Goal: Task Accomplishment & Management: Manage account settings

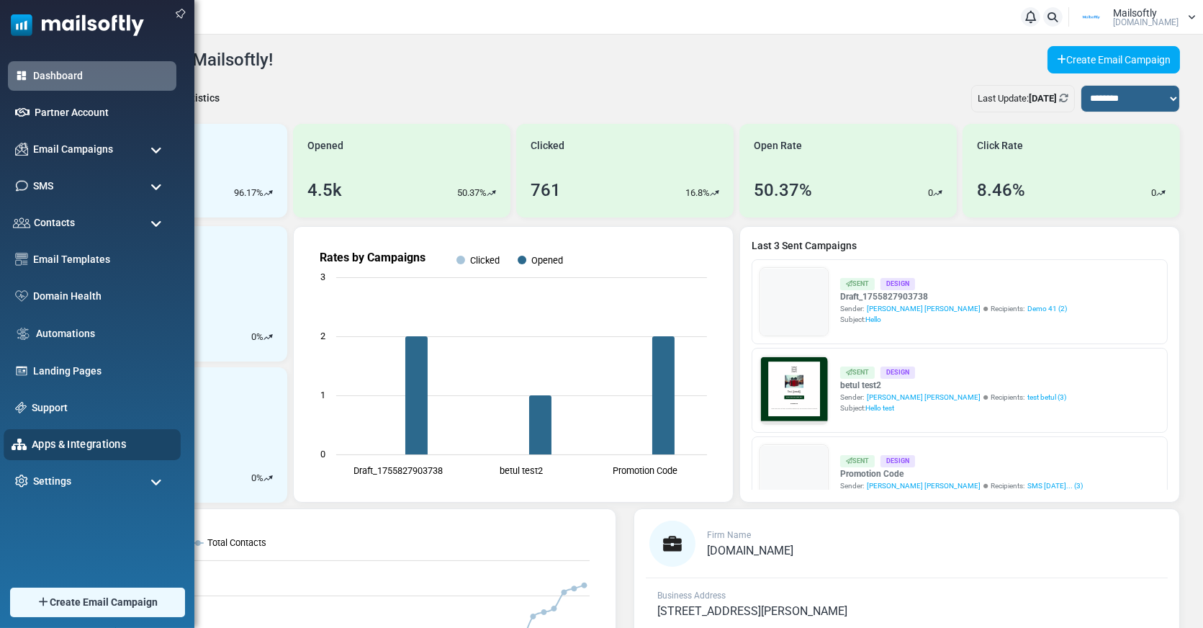
click at [71, 437] on link "Apps & Integrations" at bounding box center [102, 444] width 141 height 16
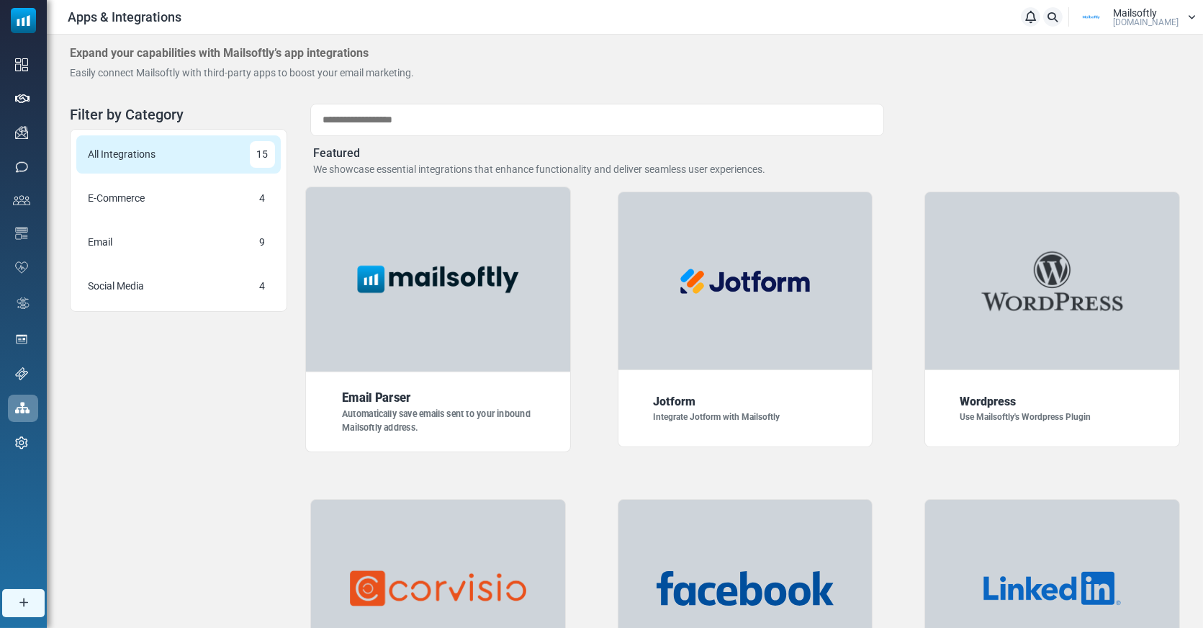
click at [423, 371] on div at bounding box center [438, 279] width 266 height 186
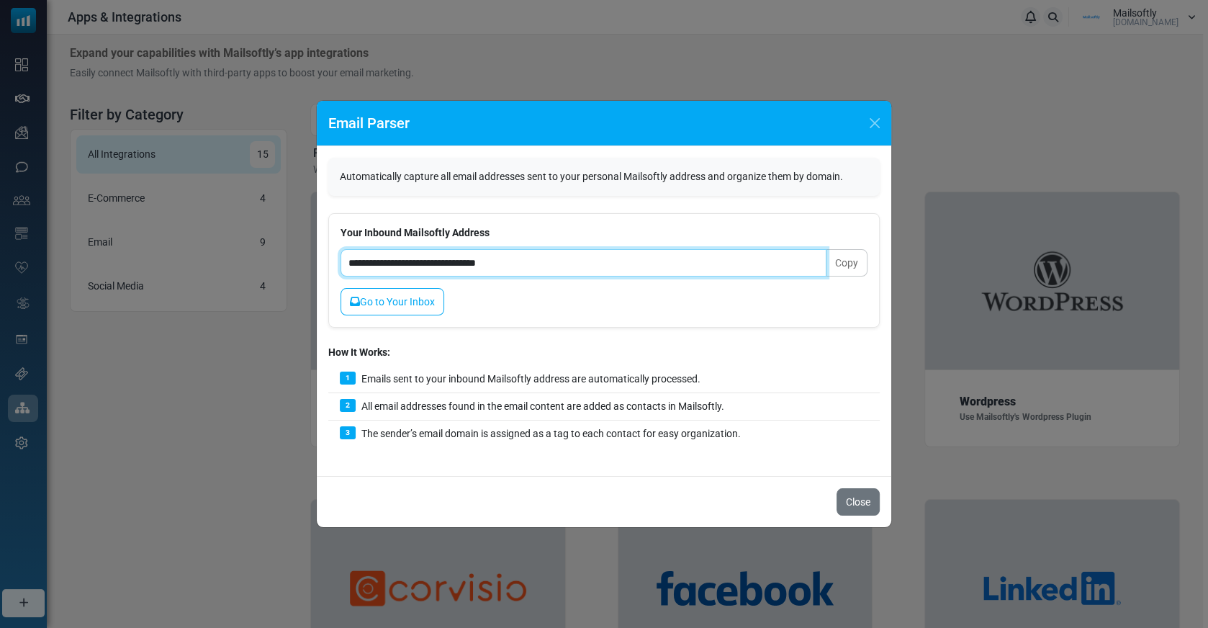
drag, startPoint x: 538, startPoint y: 266, endPoint x: 338, endPoint y: 261, distance: 199.4
click at [338, 261] on div "**********" at bounding box center [603, 270] width 551 height 114
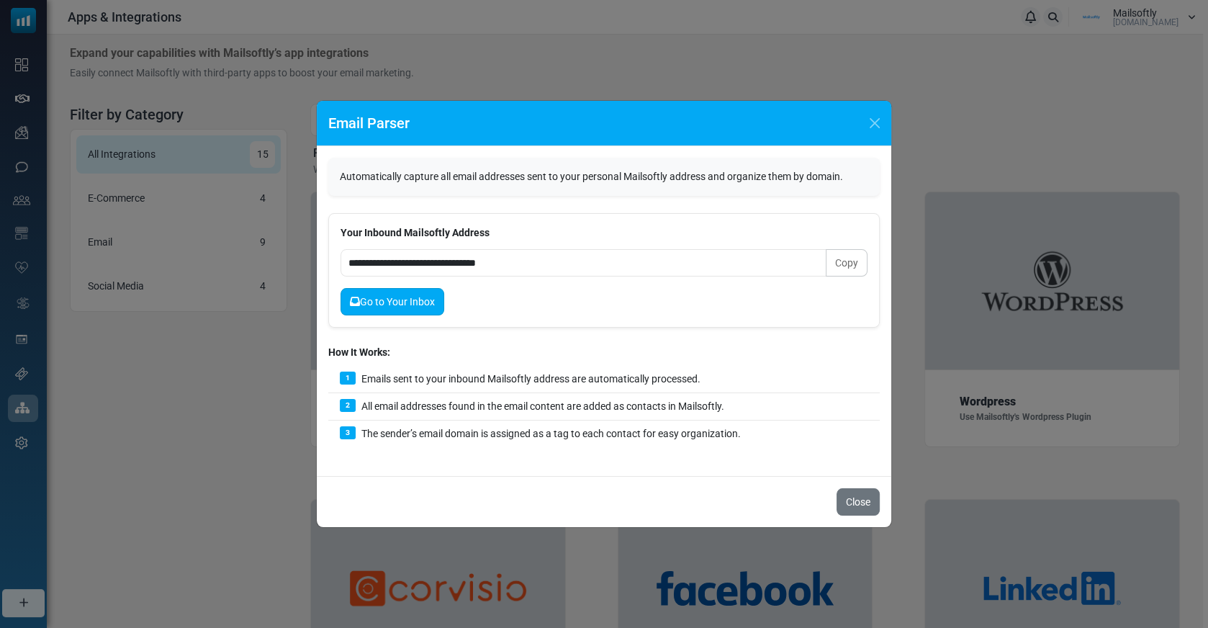
click at [381, 294] on link "Go to Your Inbox" at bounding box center [392, 301] width 104 height 27
click at [875, 113] on div "Email Parser" at bounding box center [604, 123] width 574 height 45
click at [875, 113] on button "Close" at bounding box center [875, 123] width 22 height 22
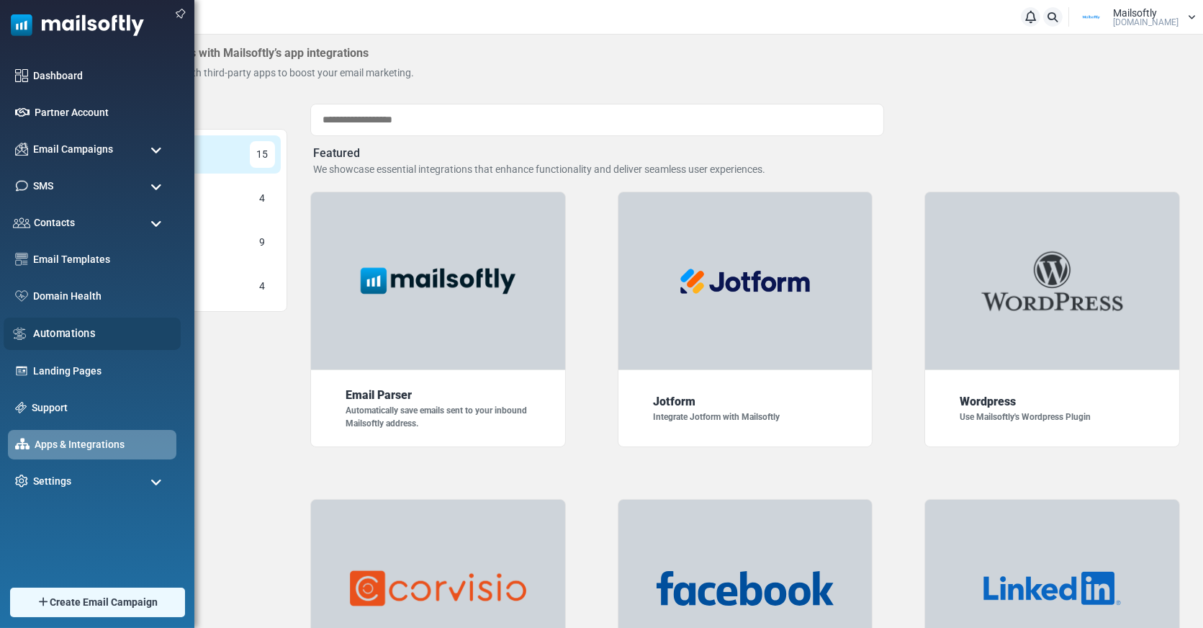
click at [67, 322] on div "Automations" at bounding box center [92, 333] width 177 height 32
click at [69, 330] on link "Automations" at bounding box center [103, 333] width 140 height 16
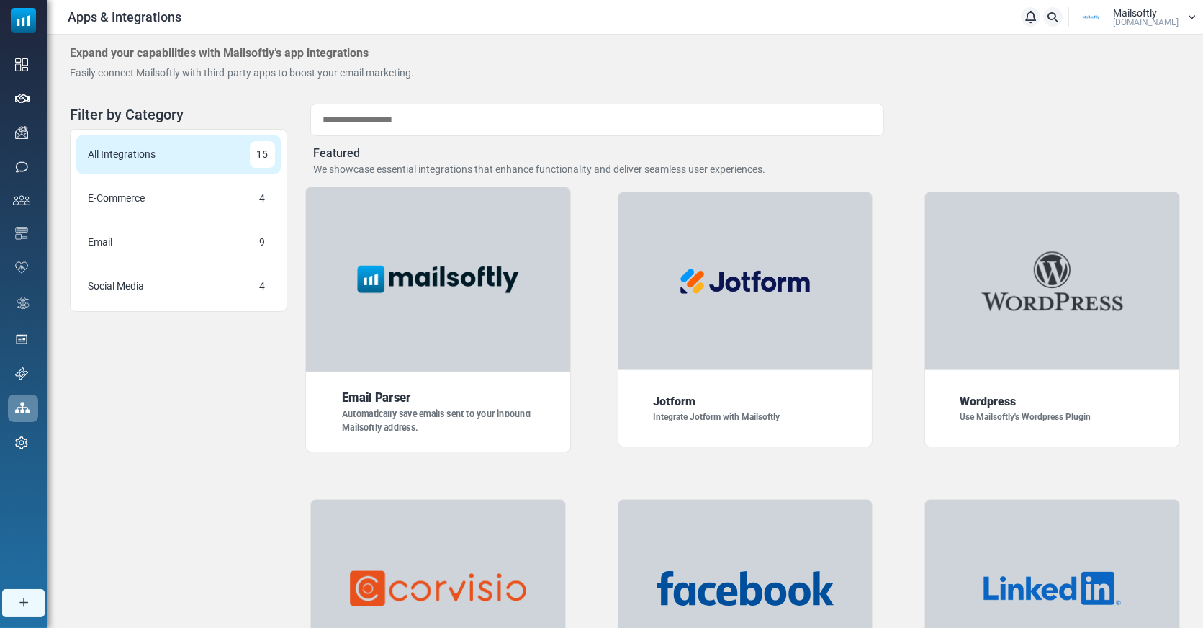
click at [435, 311] on div at bounding box center [438, 279] width 266 height 186
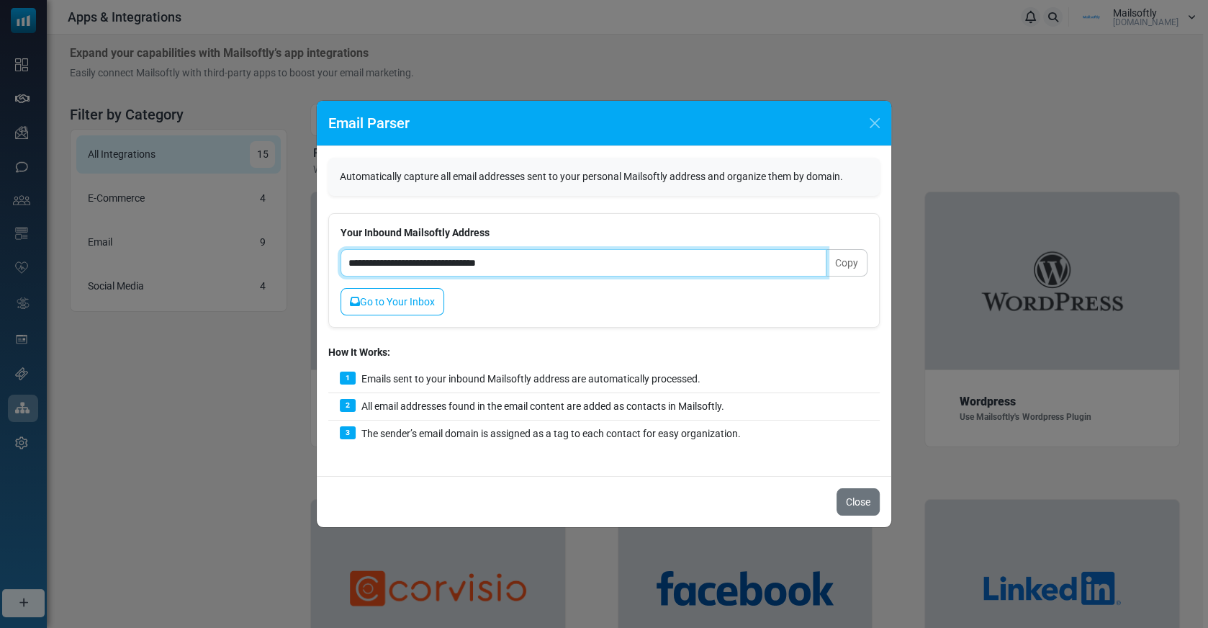
drag, startPoint x: 529, startPoint y: 264, endPoint x: 352, endPoint y: 240, distance: 178.6
click at [352, 240] on div "**********" at bounding box center [603, 270] width 551 height 114
click at [515, 275] on input "**********" at bounding box center [583, 262] width 486 height 27
drag, startPoint x: 456, startPoint y: 258, endPoint x: 516, endPoint y: 266, distance: 60.9
click at [517, 266] on input "**********" at bounding box center [583, 262] width 486 height 27
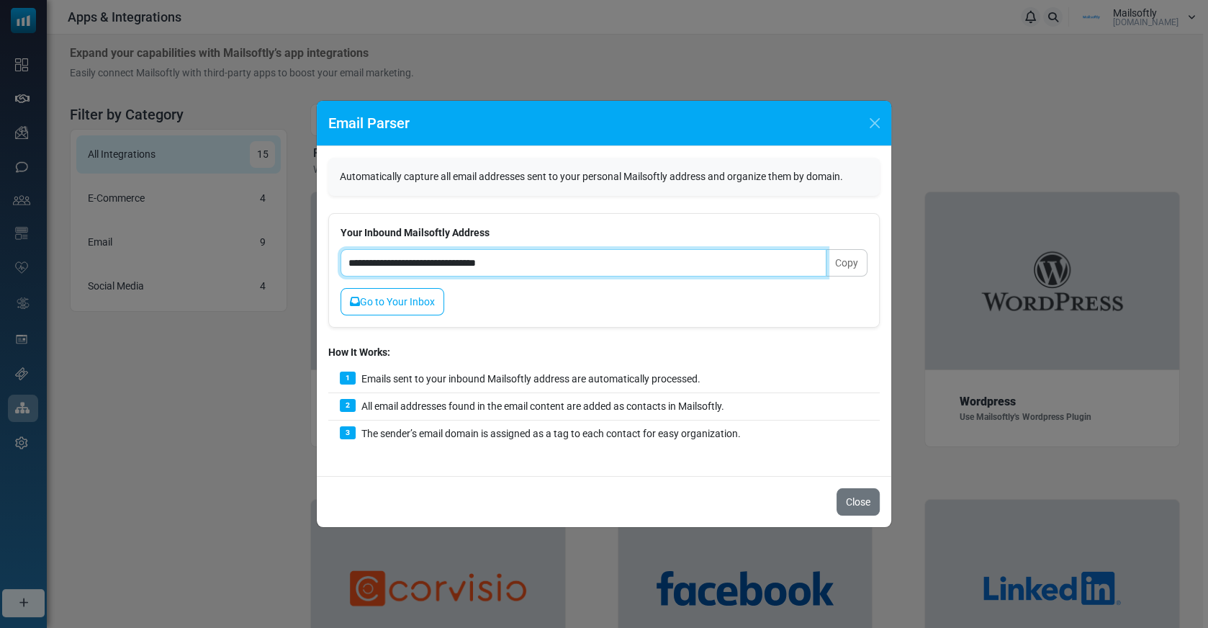
click at [516, 266] on input "**********" at bounding box center [583, 262] width 486 height 27
drag, startPoint x: 533, startPoint y: 266, endPoint x: 455, endPoint y: 260, distance: 78.7
click at [455, 260] on input "**********" at bounding box center [583, 262] width 486 height 27
click at [488, 274] on input "**********" at bounding box center [583, 262] width 486 height 27
drag, startPoint x: 526, startPoint y: 264, endPoint x: 449, endPoint y: 264, distance: 77.0
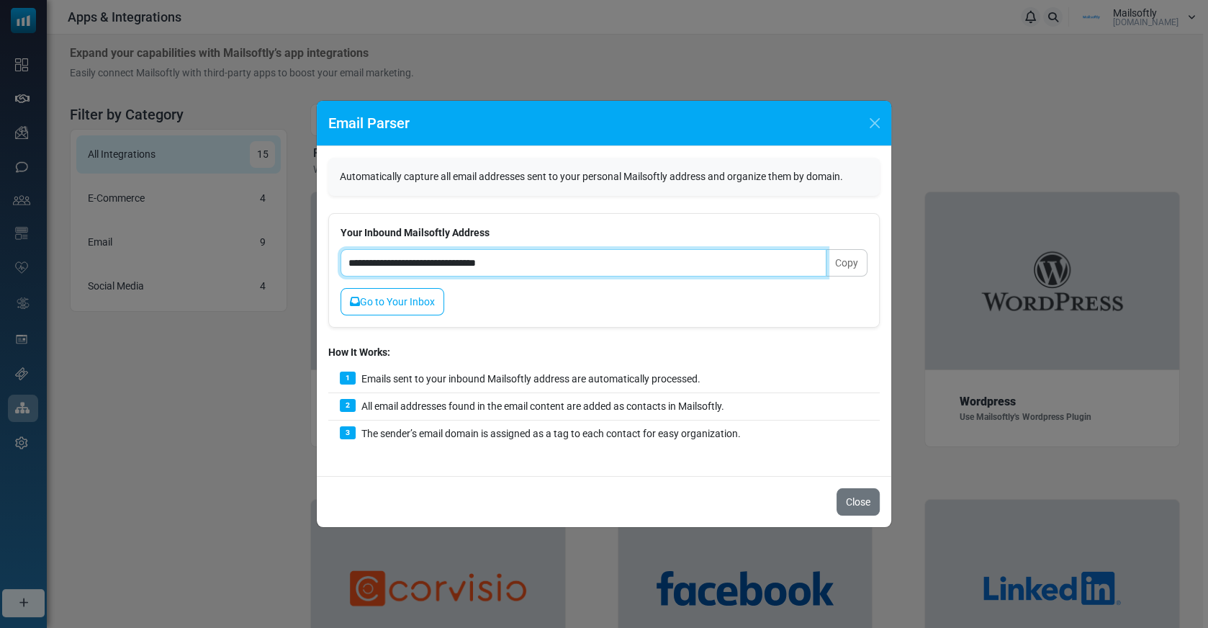
click at [449, 264] on input "**********" at bounding box center [583, 262] width 486 height 27
click at [538, 273] on input "**********" at bounding box center [583, 262] width 486 height 27
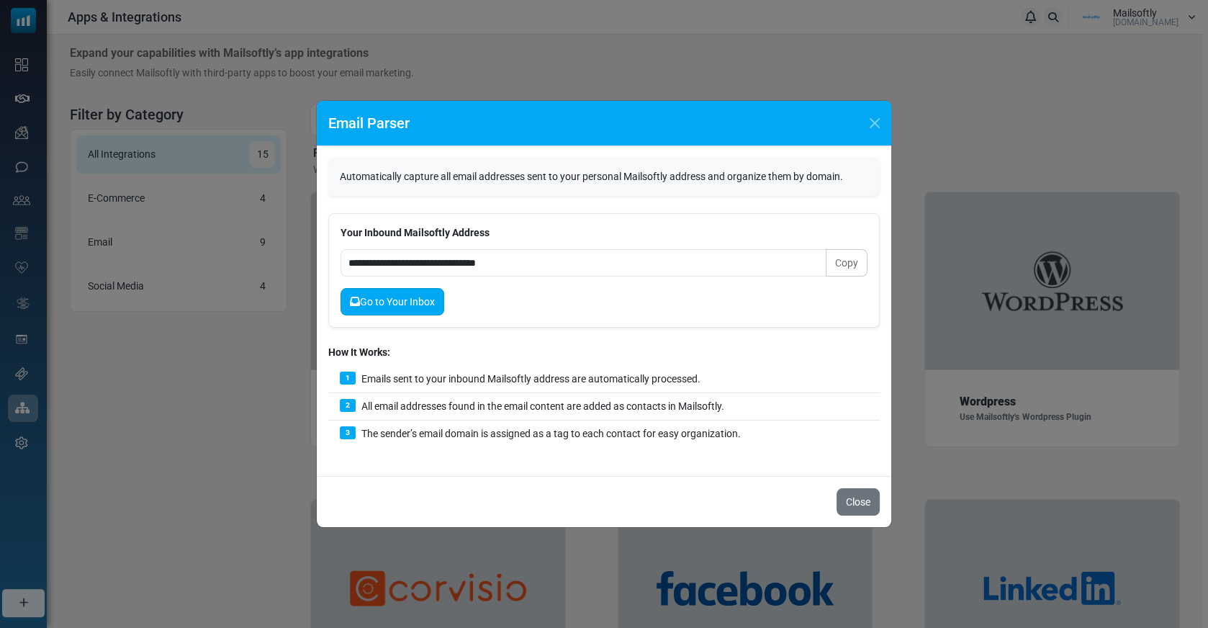
click at [398, 302] on link "Go to Your Inbox" at bounding box center [392, 301] width 104 height 27
click at [844, 259] on button "Copy" at bounding box center [847, 262] width 42 height 27
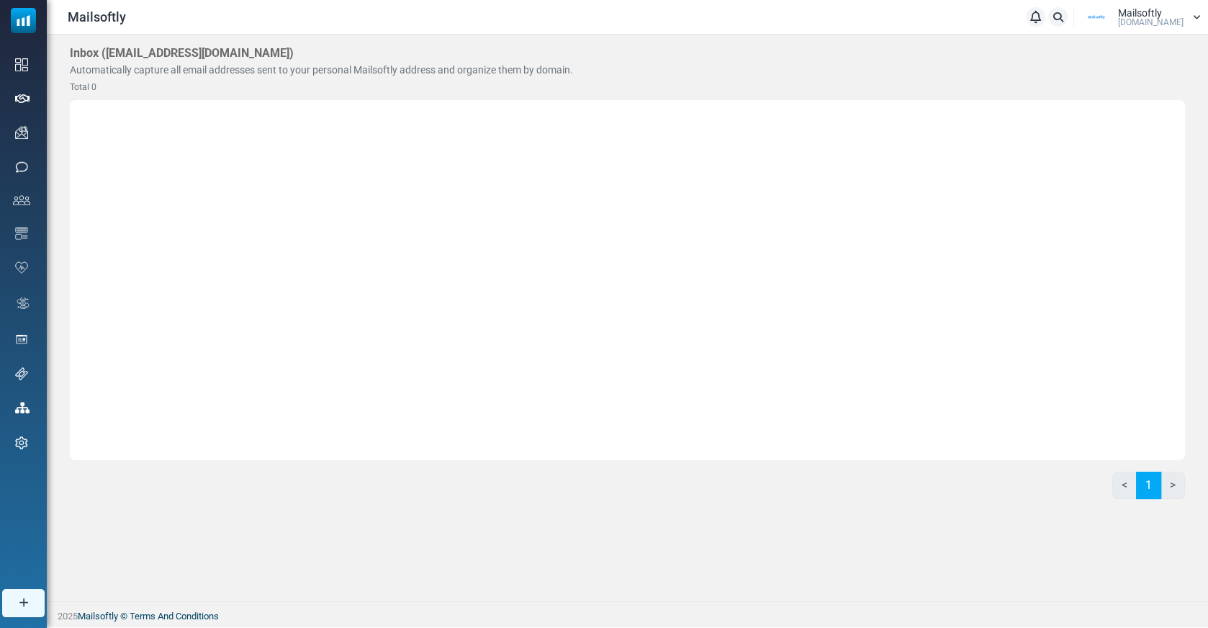
drag, startPoint x: 106, startPoint y: 50, endPoint x: 297, endPoint y: 57, distance: 191.6
click at [294, 57] on h4 "Inbox ( tu-mailsoftly@inbound.mailsends.net )" at bounding box center [182, 53] width 224 height 14
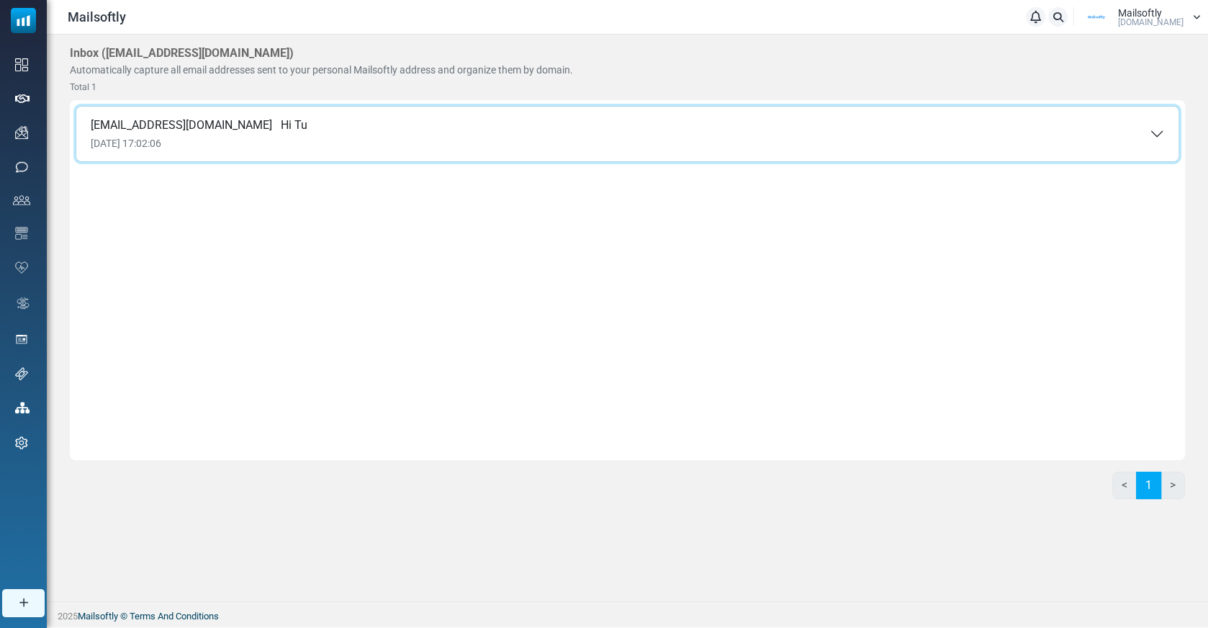
click at [215, 116] on button "[EMAIL_ADDRESS][DOMAIN_NAME] Hi [DATE] 17:02:06" at bounding box center [627, 134] width 1102 height 55
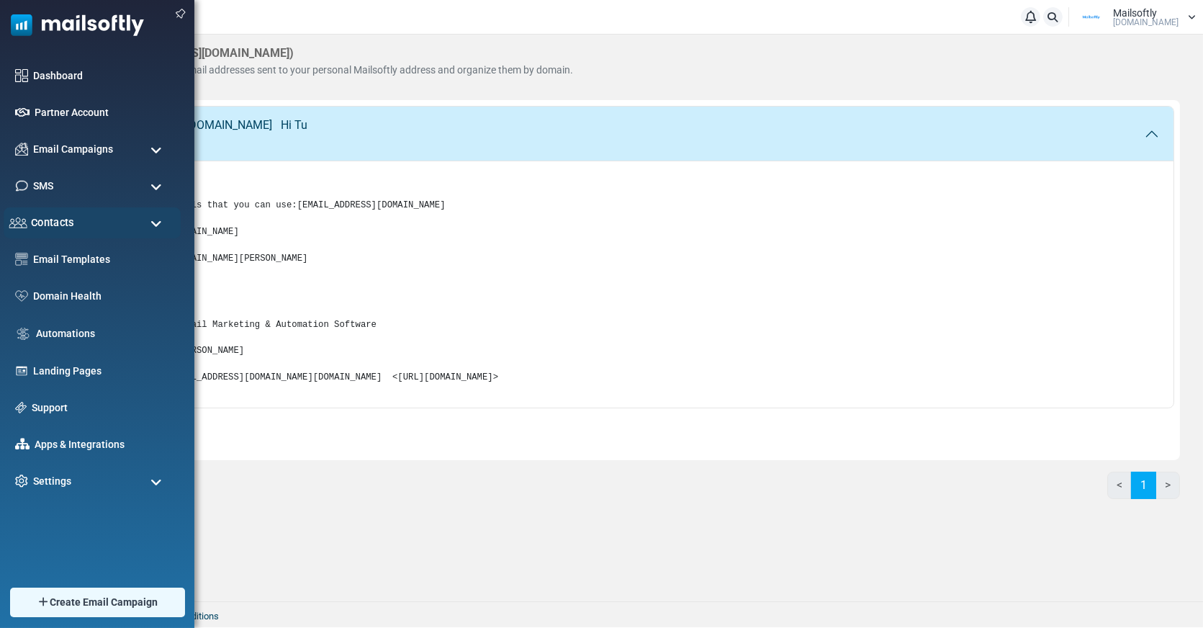
click at [47, 218] on span "Contacts" at bounding box center [52, 222] width 43 height 16
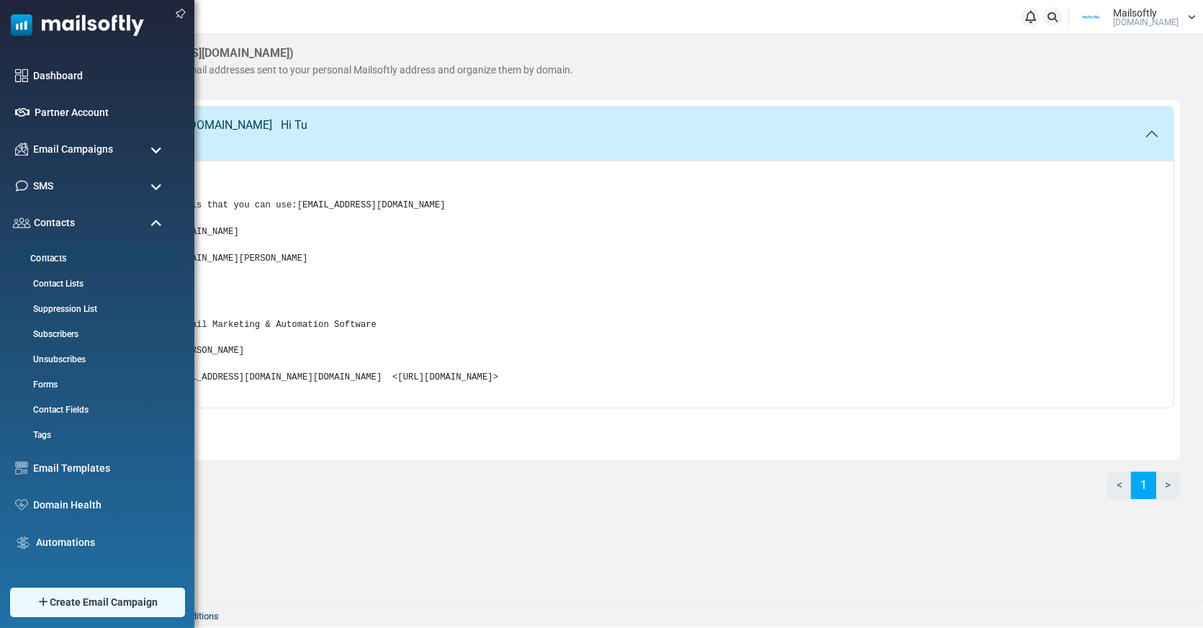
click at [72, 258] on link "Contacts" at bounding box center [90, 259] width 173 height 14
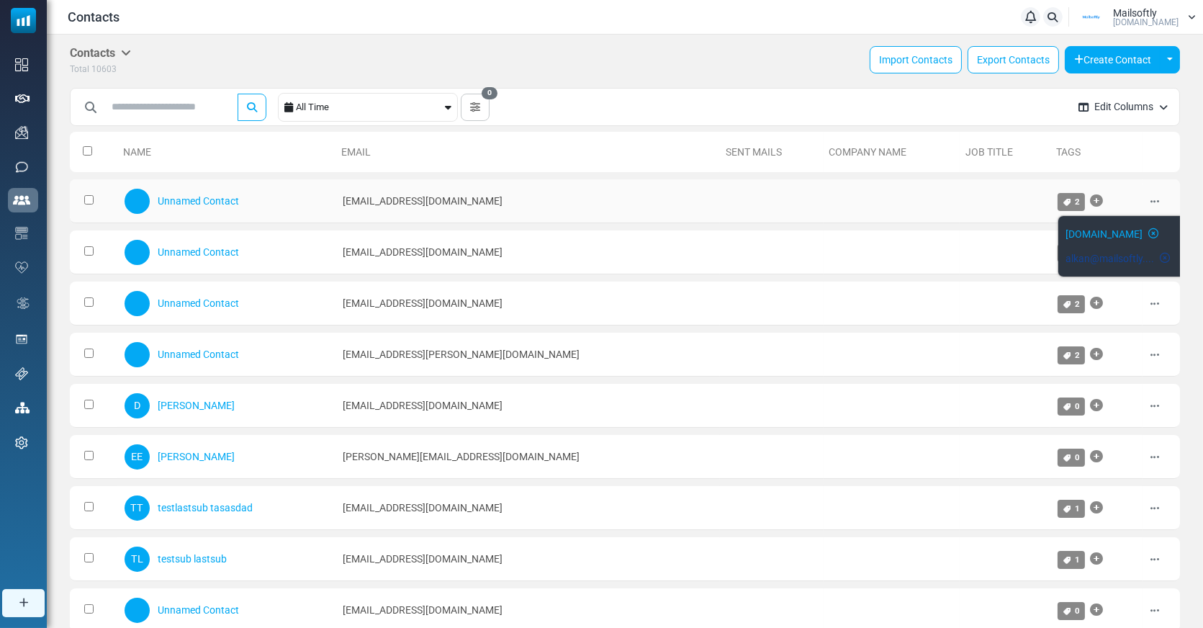
click at [1062, 202] on icon at bounding box center [1066, 202] width 9 height 7
click at [1076, 243] on li "alkan@mailsoftly...." at bounding box center [1122, 255] width 137 height 24
click at [1116, 250] on div "alkan@mailsoftly...." at bounding box center [1126, 258] width 122 height 17
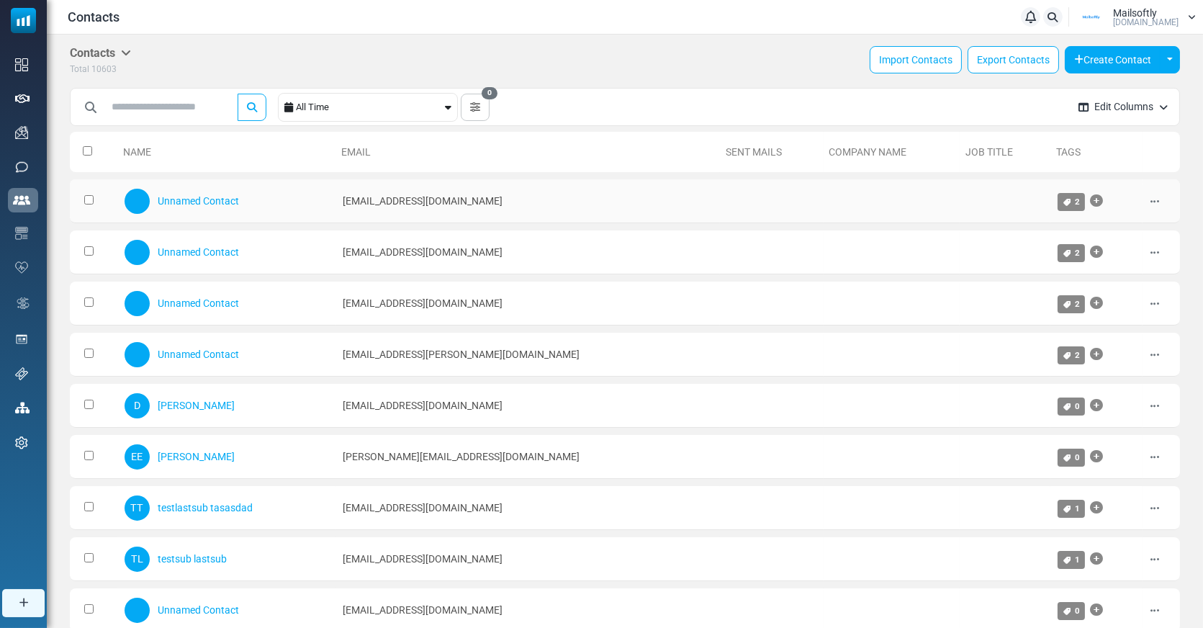
click at [197, 187] on div "Unnamed Contact" at bounding box center [227, 200] width 204 height 29
click at [197, 191] on div "Unnamed Contact" at bounding box center [227, 200] width 204 height 29
click at [197, 196] on link "Unnamed Contact" at bounding box center [198, 201] width 81 height 12
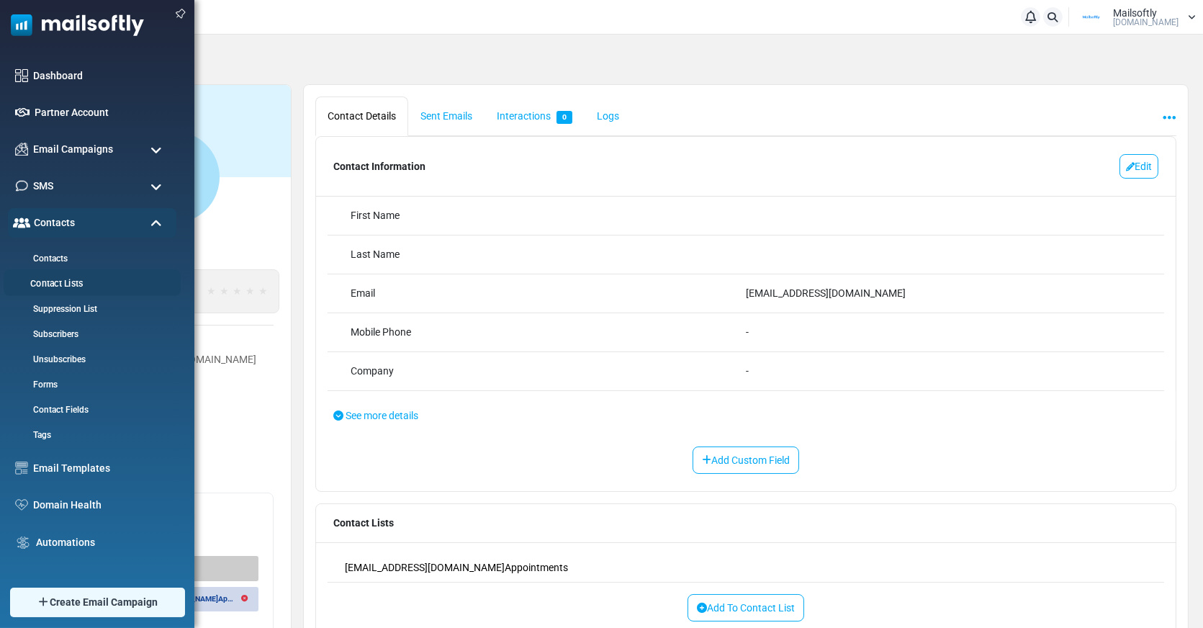
click at [71, 281] on link "Contact Lists" at bounding box center [90, 284] width 173 height 14
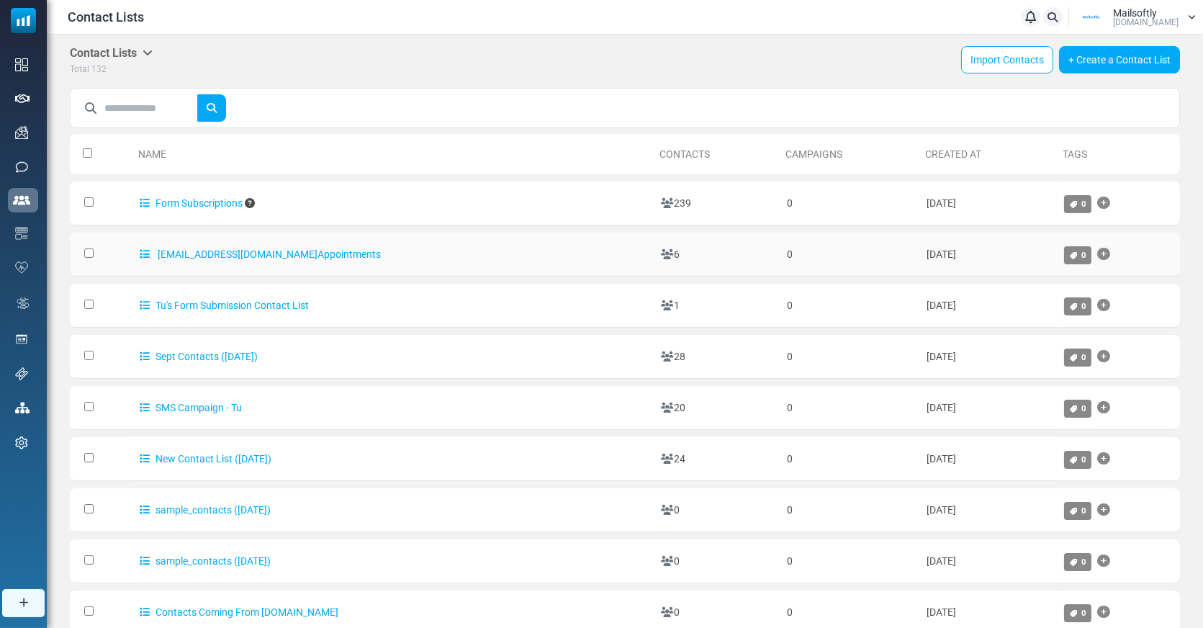
click at [271, 243] on td "alkan@mailsoftly.com Appointments" at bounding box center [392, 254] width 520 height 44
click at [271, 250] on link "alkan@mailsoftly.com Appointments" at bounding box center [260, 254] width 241 height 12
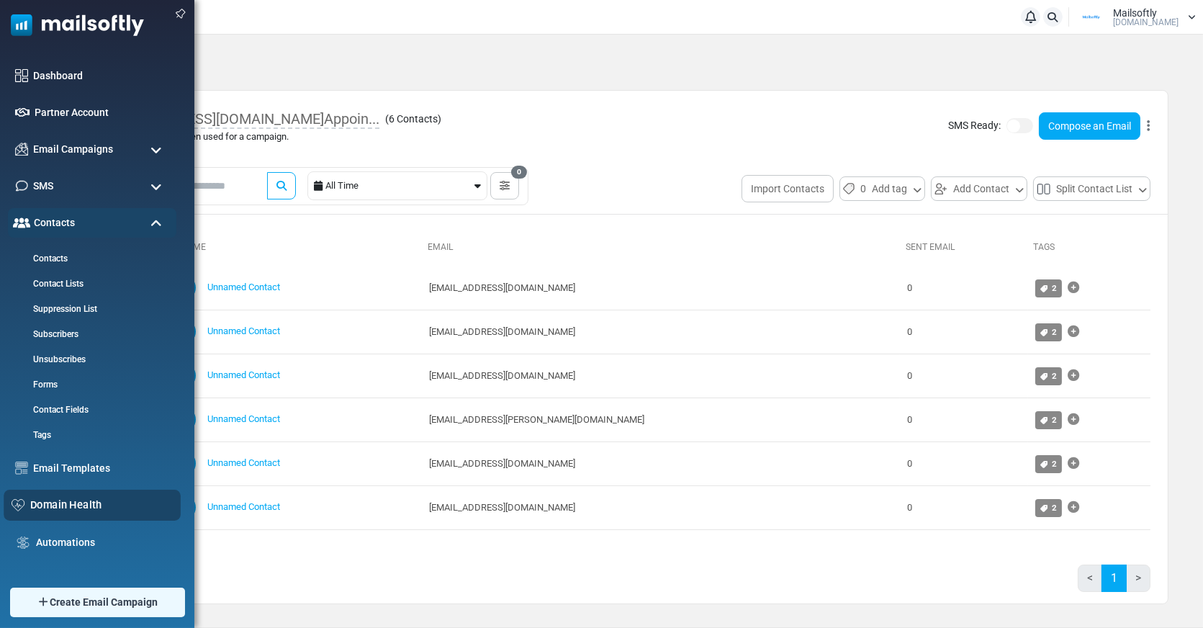
scroll to position [37, 0]
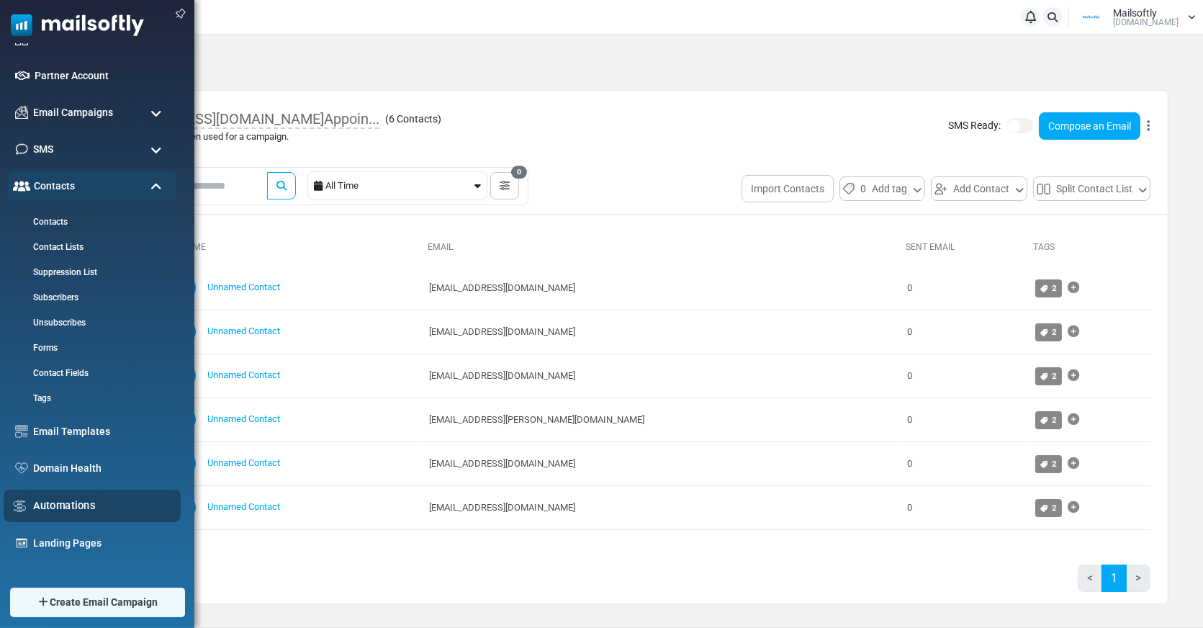
click at [66, 494] on div "Automations" at bounding box center [92, 505] width 177 height 32
click at [65, 494] on div "Automations" at bounding box center [92, 505] width 177 height 32
click at [70, 512] on link "Automations" at bounding box center [103, 505] width 140 height 16
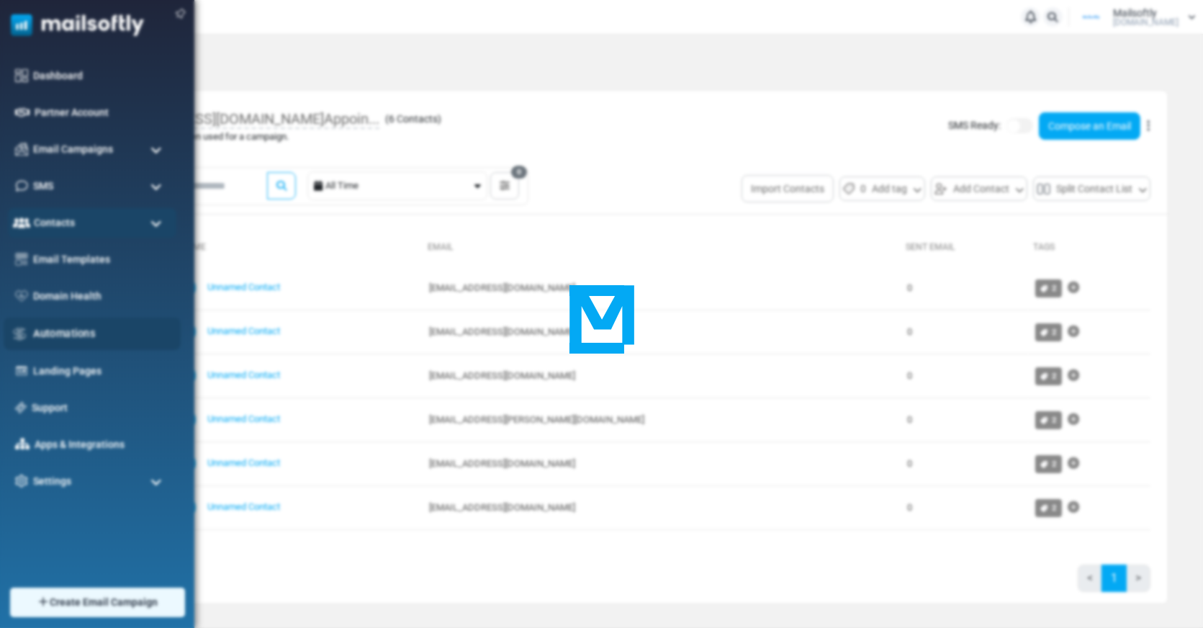
scroll to position [0, 0]
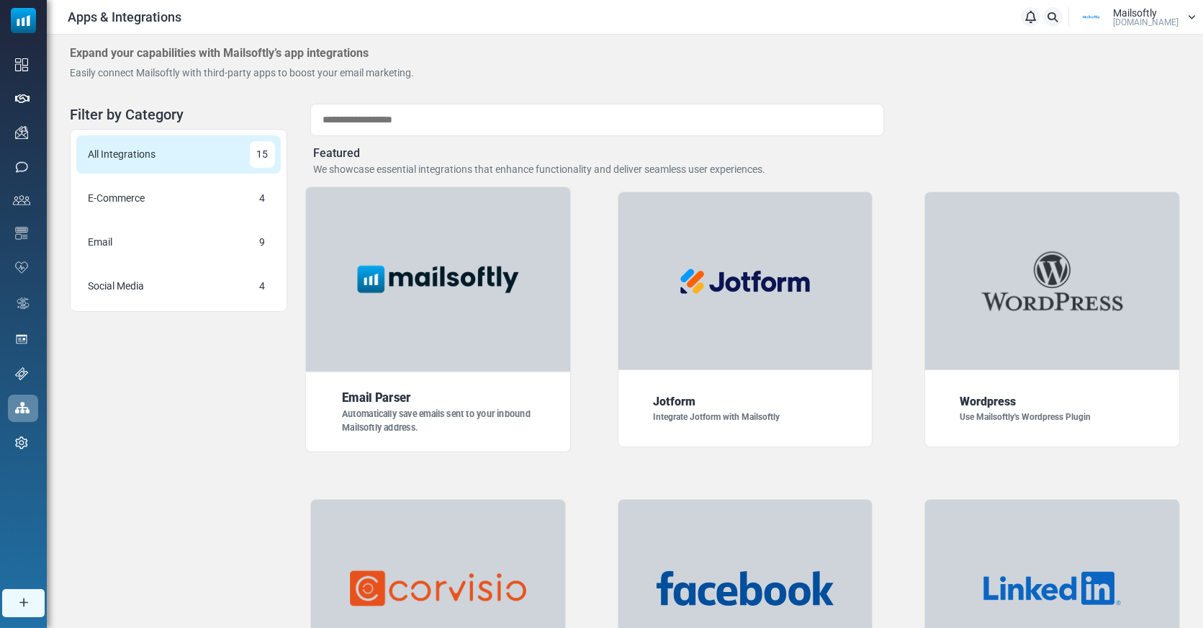
click at [402, 312] on div at bounding box center [438, 279] width 266 height 186
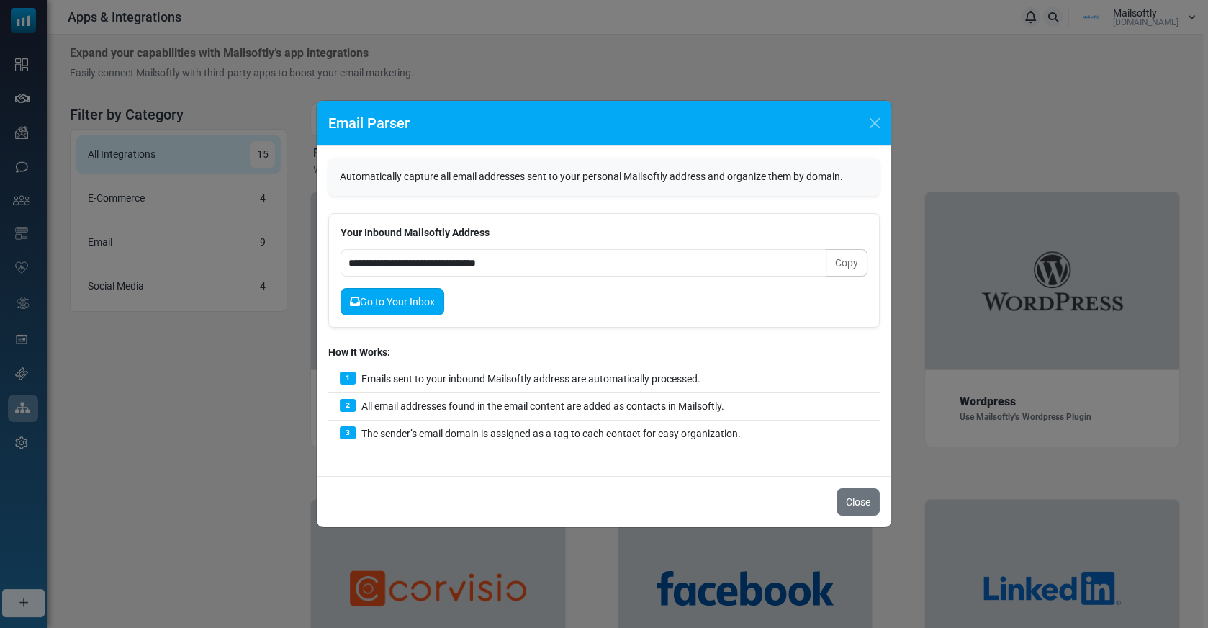
click at [403, 302] on link "Go to Your Inbox" at bounding box center [392, 301] width 104 height 27
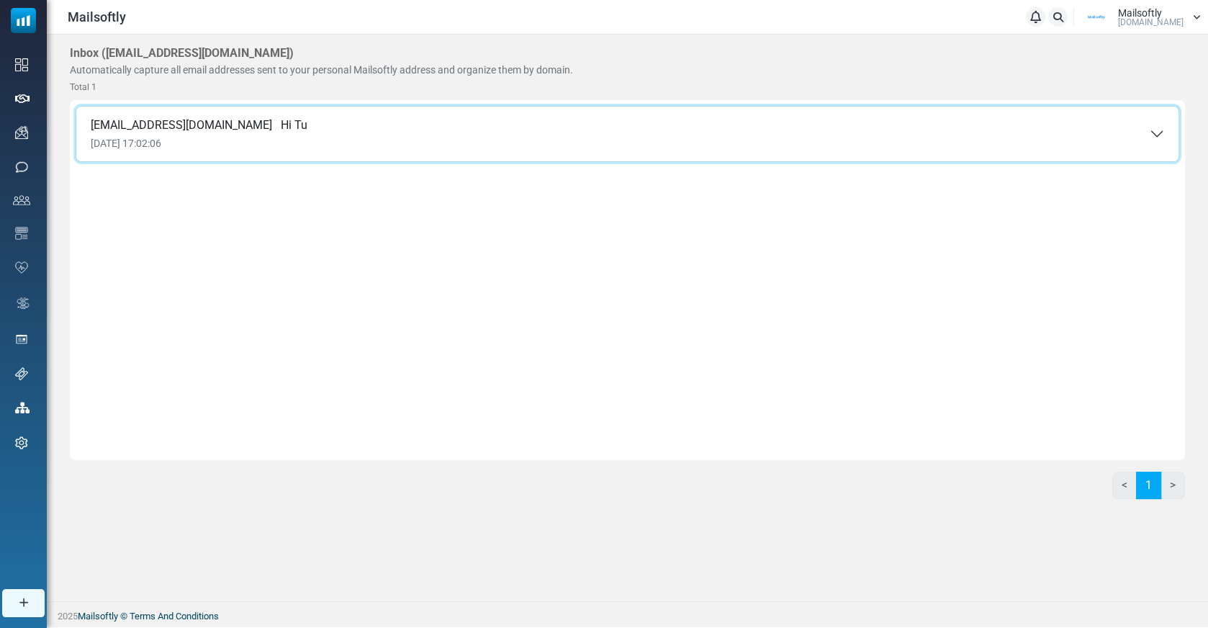
click at [376, 114] on button "alkan@mailsoftly.com Hi Tu 22 Sep 2025 17:02:06" at bounding box center [627, 134] width 1102 height 55
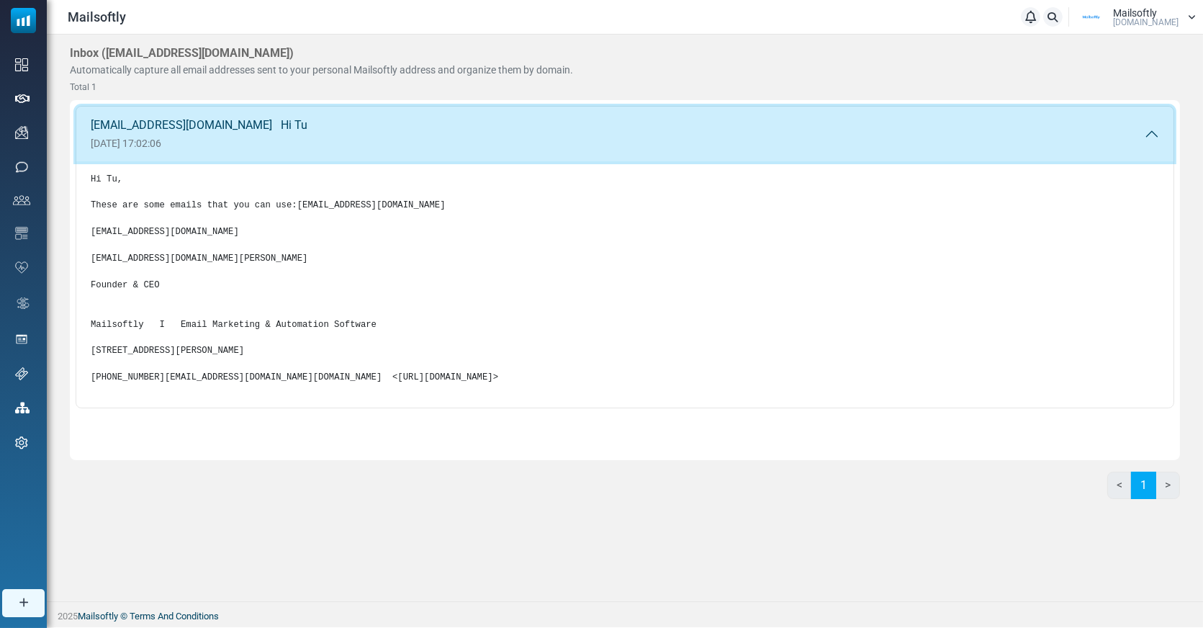
click at [376, 114] on button "alkan@mailsoftly.com Hi Tu 22 Sep 2025 17:02:06" at bounding box center [624, 134] width 1097 height 55
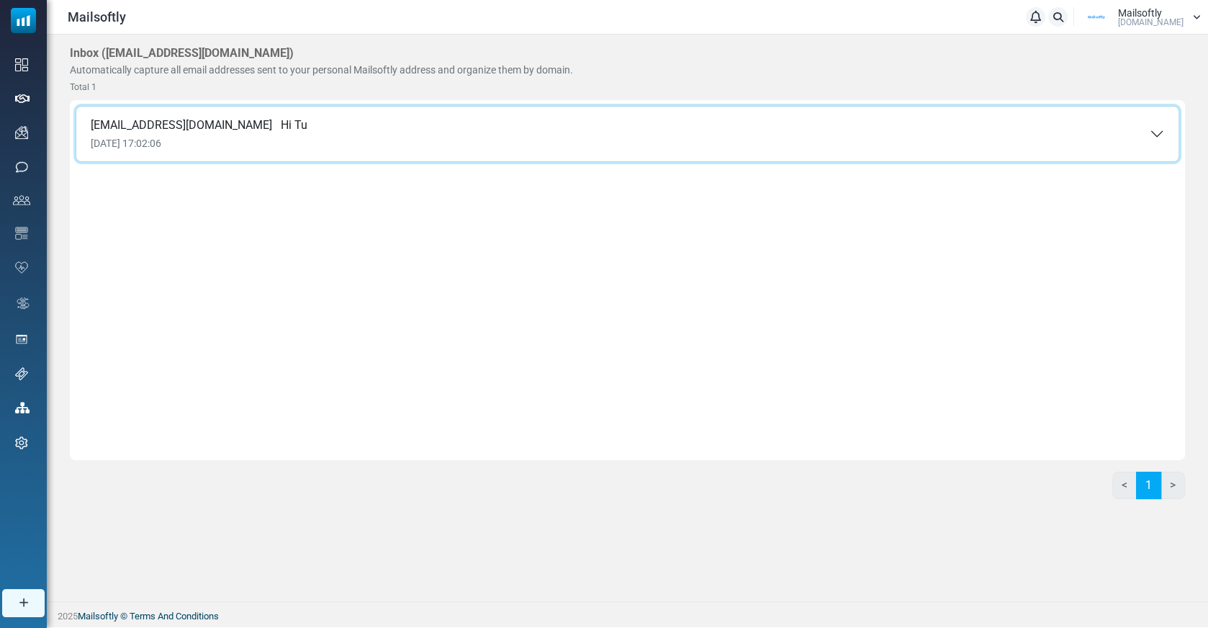
click at [266, 134] on button "alkan@mailsoftly.com Hi Tu 22 Sep 2025 17:02:06" at bounding box center [627, 134] width 1102 height 55
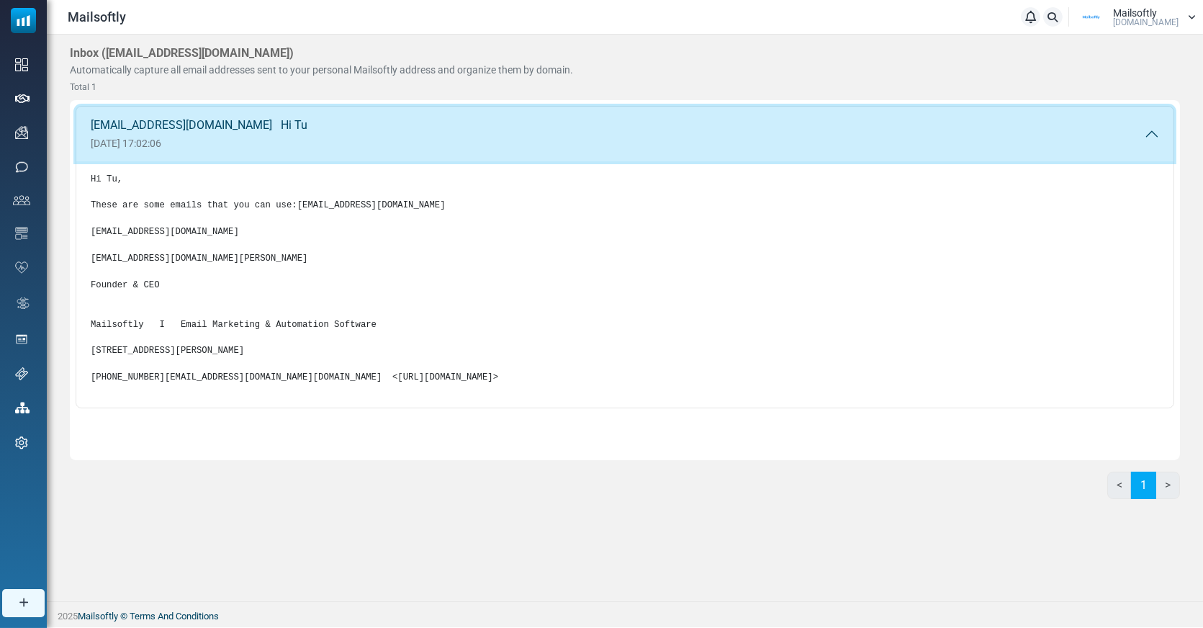
click at [266, 134] on button "alkan@mailsoftly.com Hi Tu 22 Sep 2025 17:02:06" at bounding box center [624, 134] width 1097 height 55
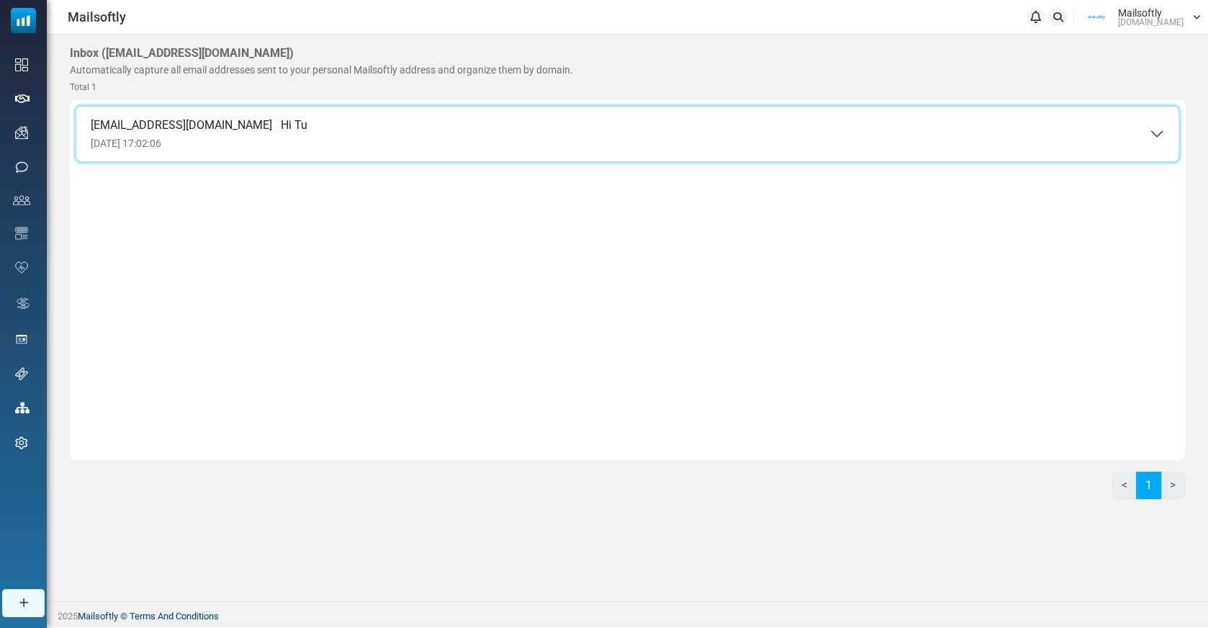
click at [266, 134] on button "alkan@mailsoftly.com Hi Tu 22 Sep 2025 17:02:06" at bounding box center [627, 134] width 1102 height 55
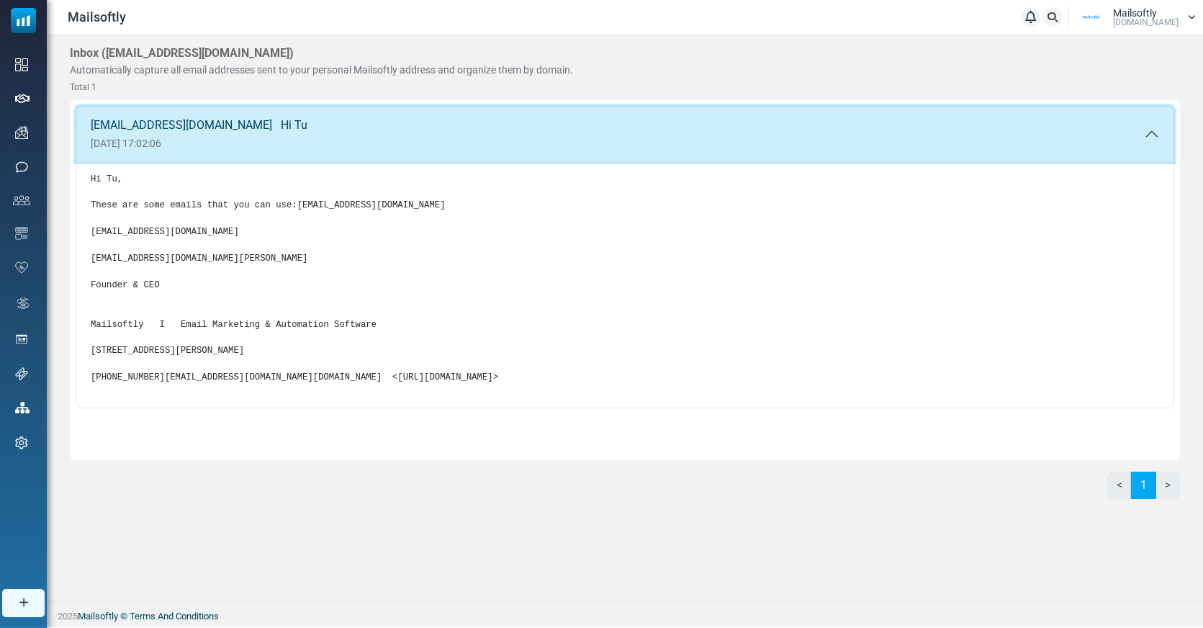
click at [266, 134] on button "alkan@mailsoftly.com Hi Tu 22 Sep 2025 17:02:06" at bounding box center [624, 134] width 1097 height 55
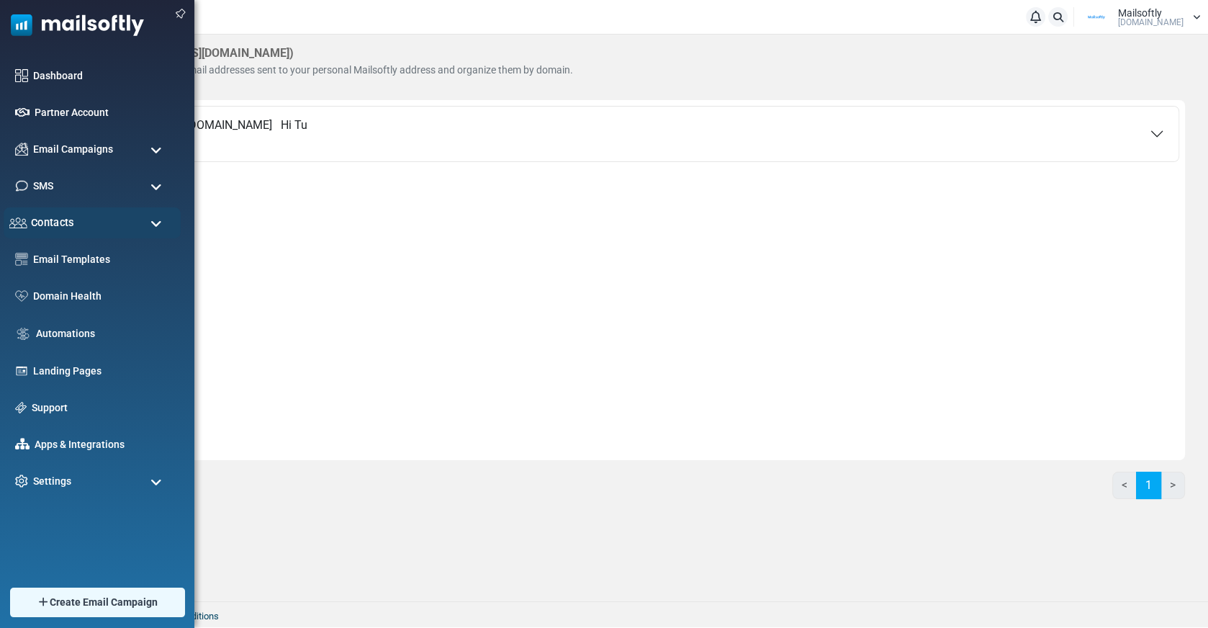
click at [71, 220] on span "Contacts" at bounding box center [52, 222] width 43 height 16
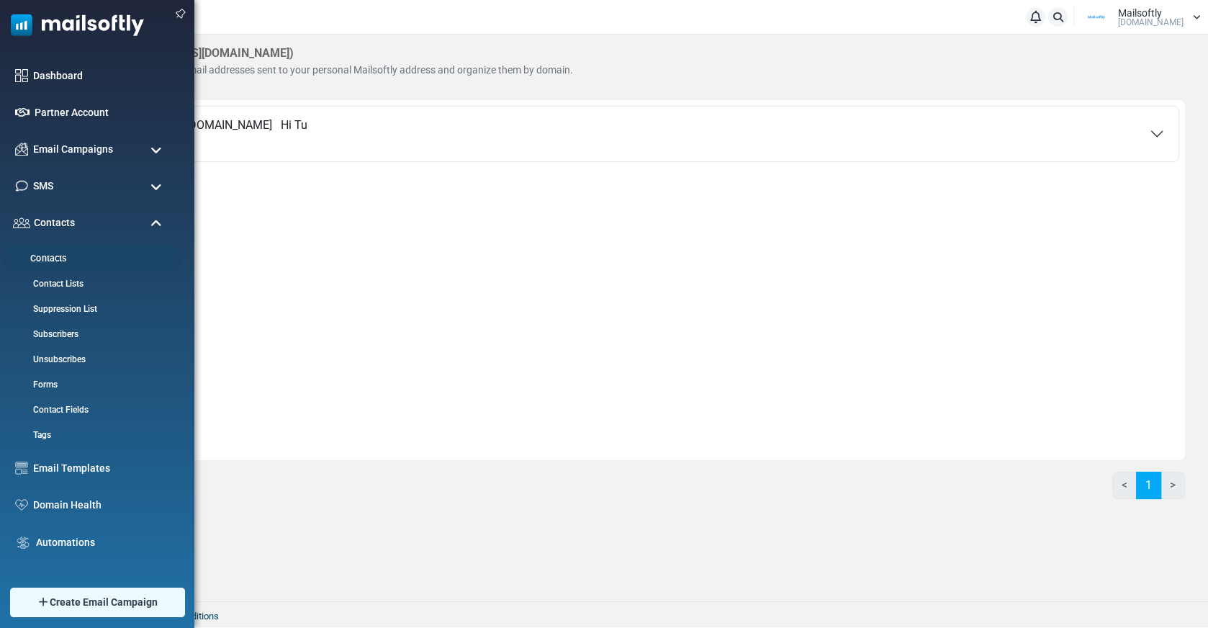
click at [63, 258] on link "Contacts" at bounding box center [90, 259] width 173 height 14
